Goal: Check status: Check status

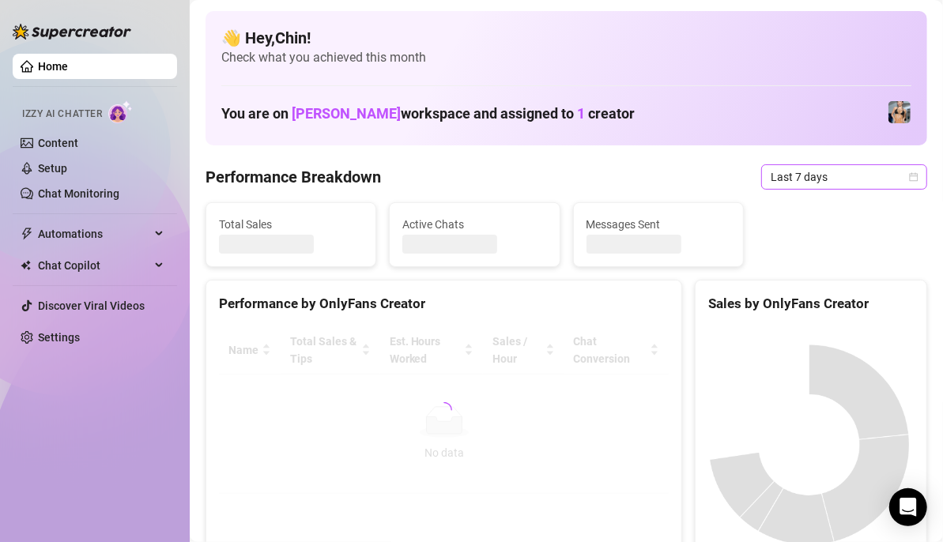
click at [909, 178] on icon "calendar" at bounding box center [913, 176] width 9 height 9
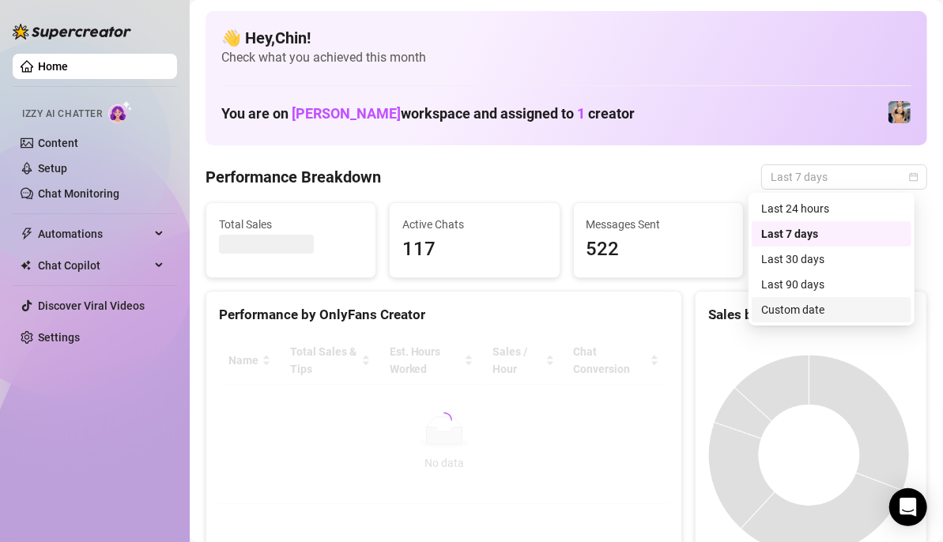
click at [815, 302] on div "Custom date" at bounding box center [831, 309] width 141 height 17
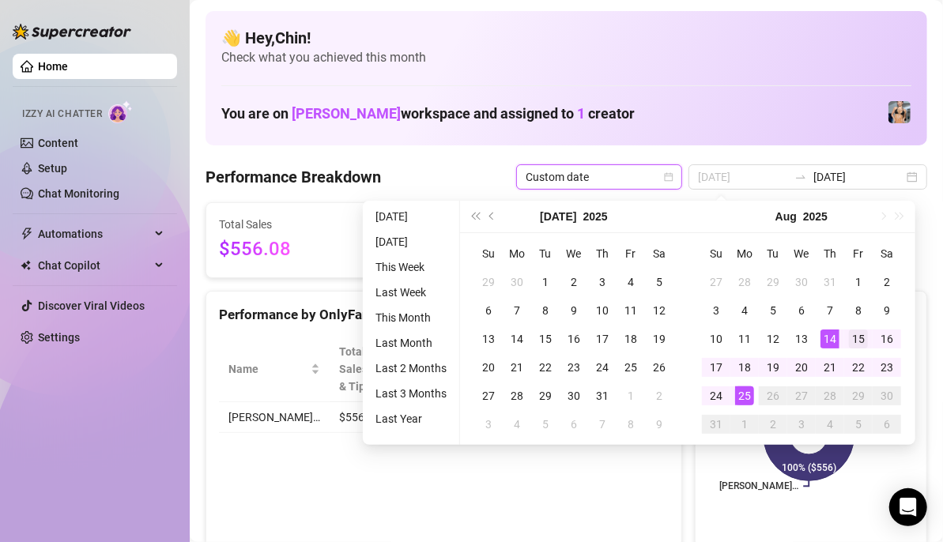
type input "[DATE]"
click at [851, 337] on div "15" at bounding box center [858, 338] width 19 height 19
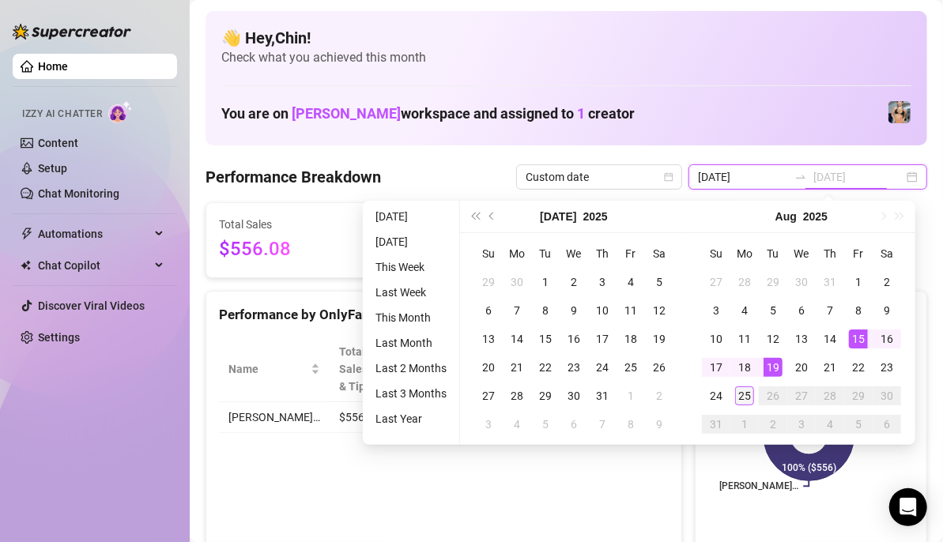
type input "[DATE]"
click at [737, 394] on div "25" at bounding box center [744, 395] width 19 height 19
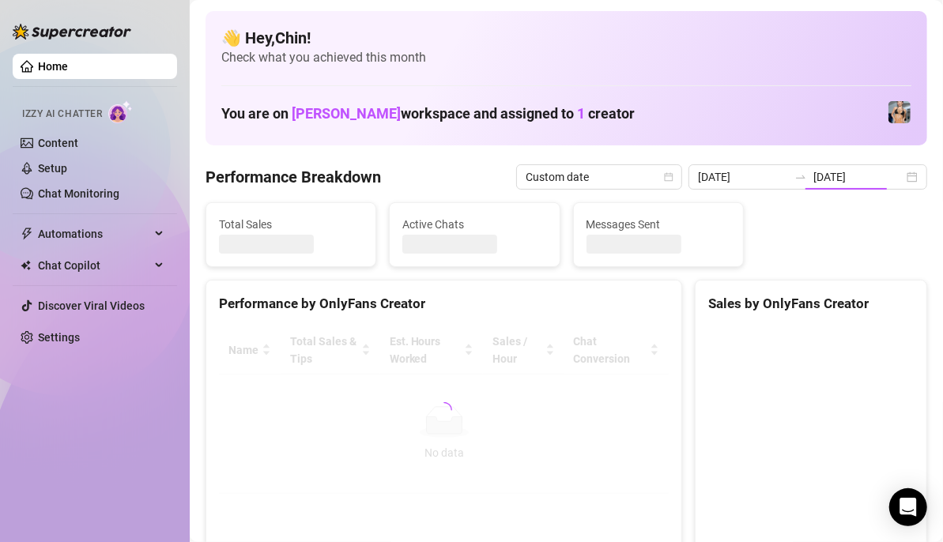
type input "[DATE]"
